Goal: Find specific page/section

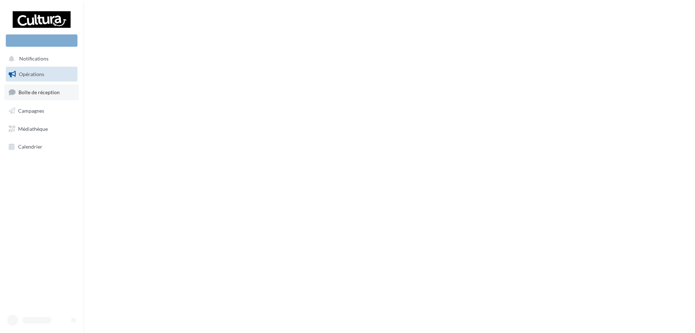
click at [36, 97] on link "Boîte de réception" at bounding box center [41, 92] width 75 height 16
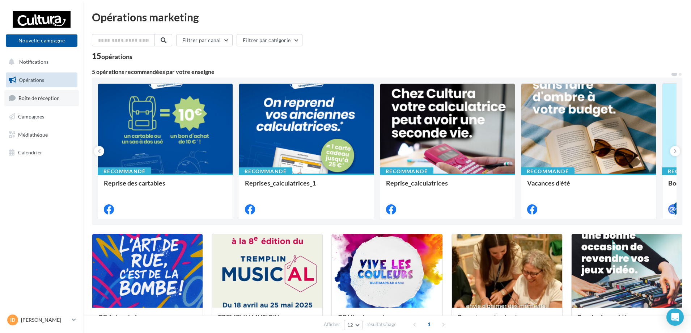
click at [21, 99] on span "Boîte de réception" at bounding box center [38, 98] width 41 height 6
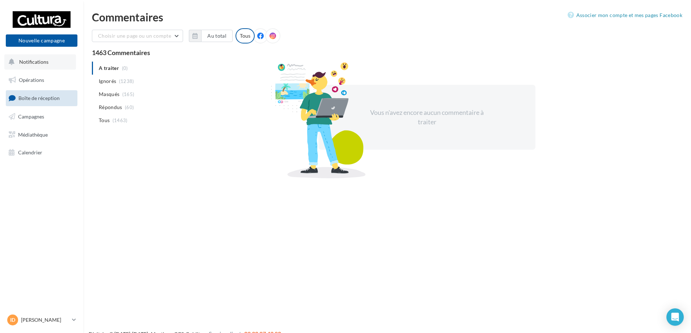
click at [29, 63] on span "Notifications" at bounding box center [33, 62] width 29 height 6
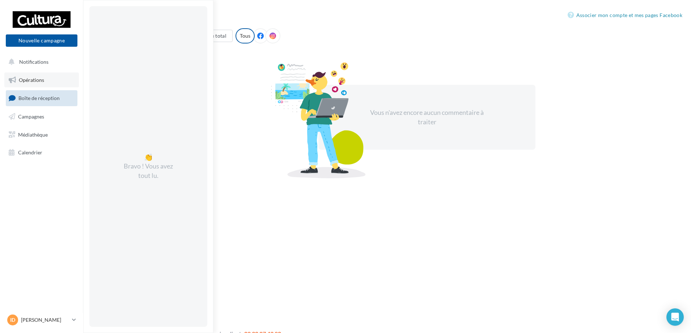
click at [27, 78] on span "Opérations" at bounding box center [31, 80] width 25 height 6
